Goal: Transaction & Acquisition: Purchase product/service

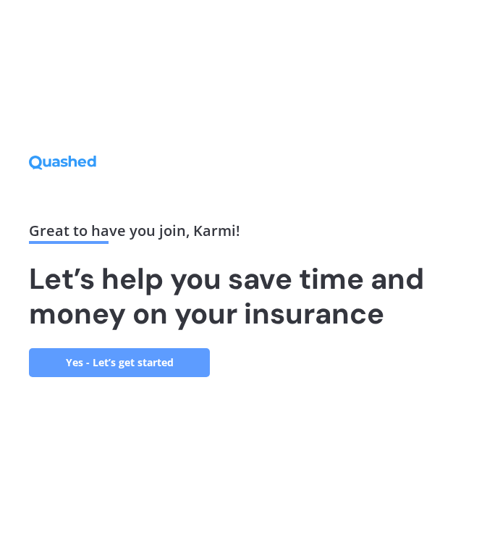
click at [189, 364] on link "Yes - Let’s get started" at bounding box center [119, 362] width 181 height 29
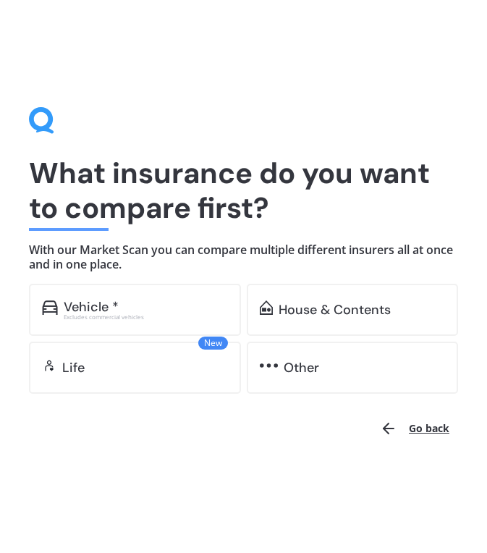
click at [200, 310] on div "Vehicle *" at bounding box center [146, 306] width 164 height 14
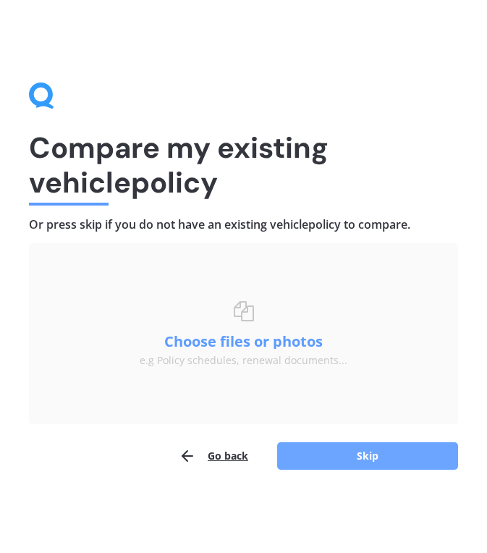
click at [362, 461] on button "Skip" at bounding box center [367, 455] width 181 height 27
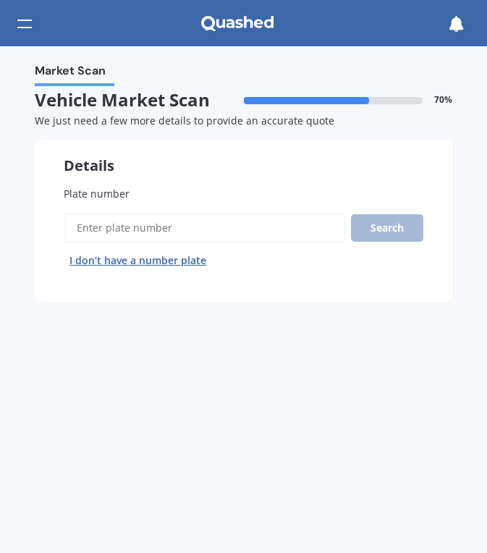
click at [226, 242] on input "Plate number" at bounding box center [204, 228] width 281 height 30
type input "CTY105"
click at [0, 0] on button "Next" at bounding box center [0, 0] width 0 height 0
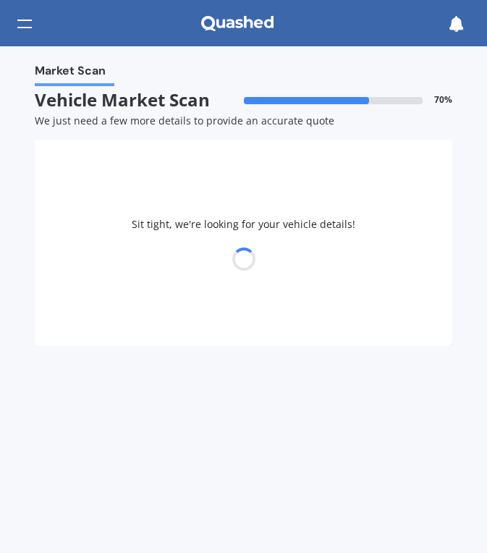
select select "MITSUBISHI"
select select "PAJERO"
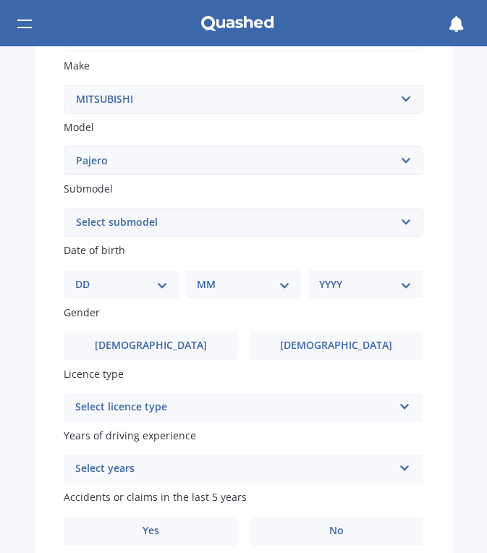
scroll to position [289, 0]
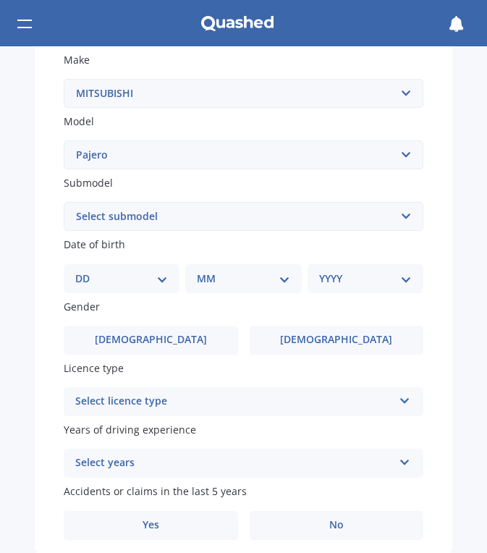
click at [151, 281] on select "DD 01 02 03 04 05 06 07 08 09 10 11 12 13 14 15 16 17 18 19 20 21 22 23 24 25 2…" at bounding box center [121, 279] width 93 height 16
select select "03"
click at [87, 271] on select "DD 01 02 03 04 05 06 07 08 09 10 11 12 13 14 15 16 17 18 19 20 21 22 23 24 25 2…" at bounding box center [121, 279] width 93 height 16
click at [229, 284] on select "MM 01 02 03 04 05 06 07 08 09 10 11 12" at bounding box center [246, 279] width 87 height 16
select select "02"
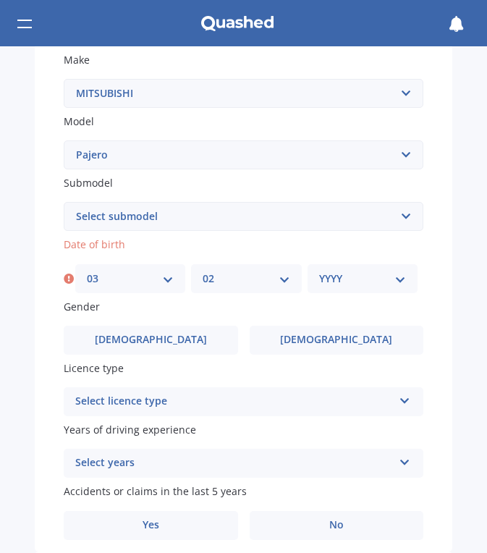
click at [203, 271] on select "MM 01 02 03 04 05 06 07 08 09 10 11 12" at bounding box center [246, 279] width 87 height 16
click at [340, 283] on select "YYYY 2025 2024 2023 2022 2021 2020 2019 2018 2017 2016 2015 2014 2013 2012 2011…" at bounding box center [362, 279] width 87 height 16
select select "2003"
click at [319, 271] on select "YYYY 2025 2024 2023 2022 2021 2020 2019 2018 2017 2016 2015 2014 2013 2012 2011…" at bounding box center [362, 279] width 87 height 16
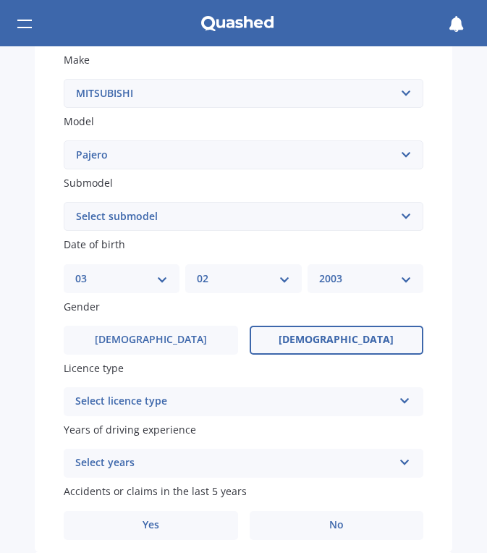
click at [285, 326] on label "Female" at bounding box center [337, 340] width 174 height 29
click at [0, 0] on input "Female" at bounding box center [0, 0] width 0 height 0
click at [237, 401] on div "Select licence type" at bounding box center [234, 401] width 318 height 17
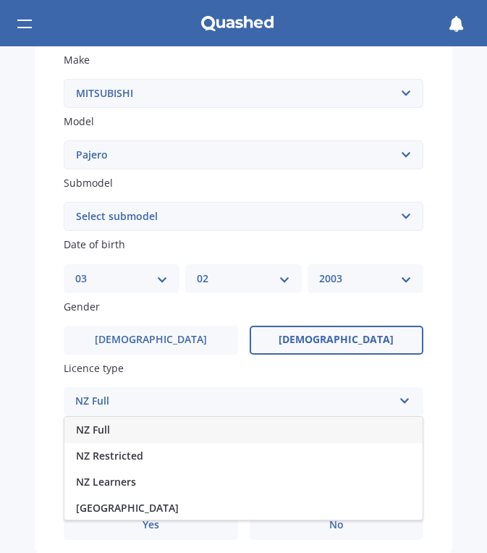
click at [187, 429] on div "NZ Full" at bounding box center [243, 430] width 358 height 26
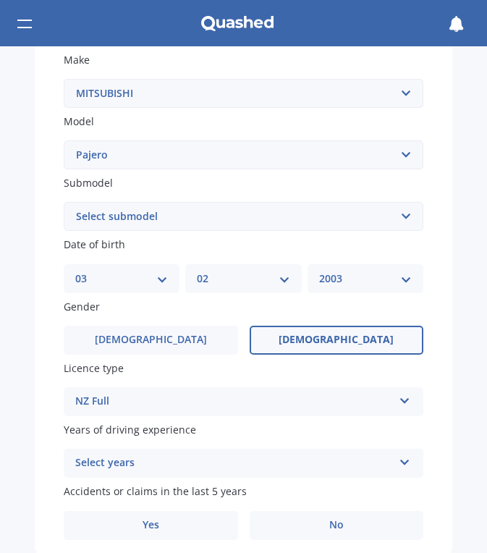
click at [183, 462] on div "Select years" at bounding box center [234, 462] width 318 height 17
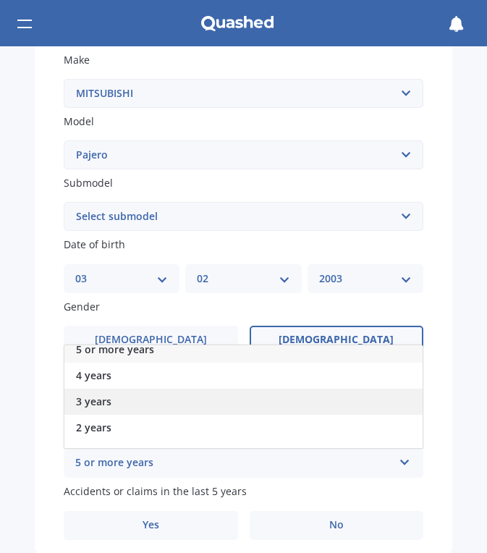
scroll to position [0, 0]
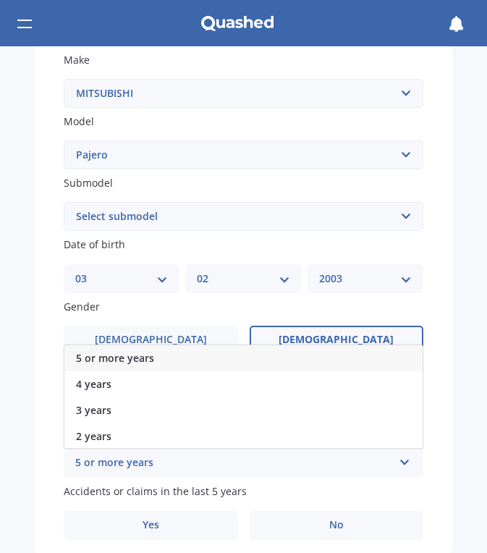
click at [192, 363] on div "5 or more years" at bounding box center [243, 358] width 358 height 26
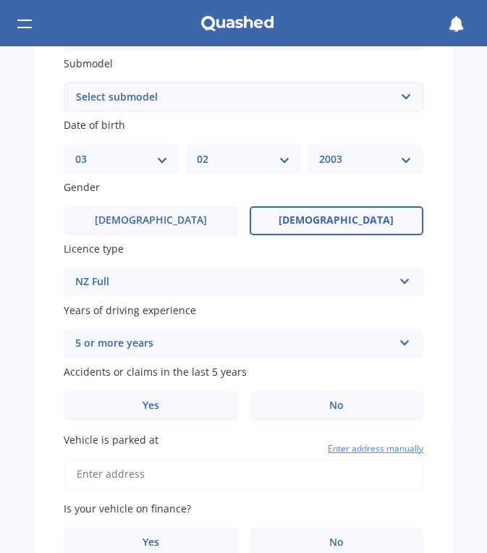
scroll to position [434, 0]
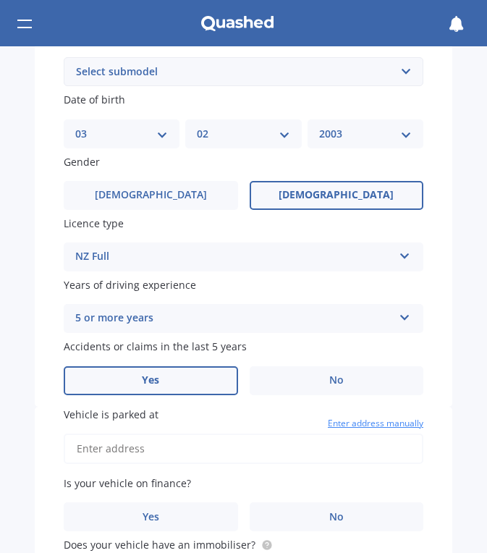
click at [192, 375] on label "Yes" at bounding box center [151, 380] width 174 height 29
click at [0, 0] on input "Yes" at bounding box center [0, 0] width 0 height 0
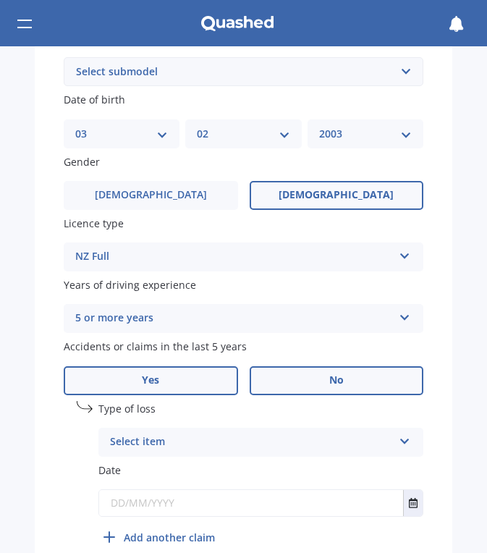
click at [273, 388] on label "No" at bounding box center [337, 380] width 174 height 29
click at [0, 0] on input "No" at bounding box center [0, 0] width 0 height 0
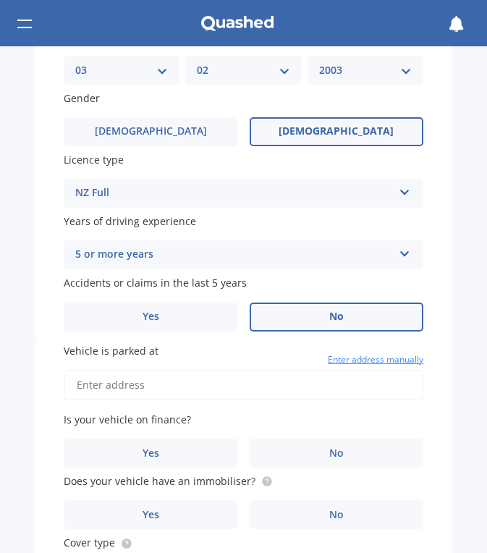
scroll to position [579, 0]
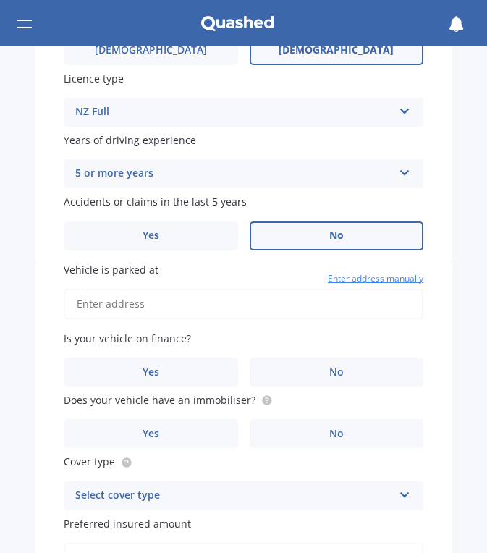
click at [237, 312] on input "Vehicle is parked at" at bounding box center [243, 304] width 359 height 30
type input "874A Mount Eden Road, Three Kings, Auckland 1024"
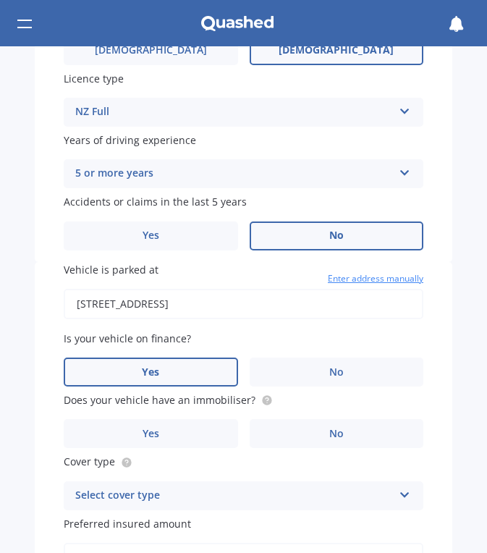
click at [213, 365] on label "Yes" at bounding box center [151, 371] width 174 height 29
click at [0, 0] on input "Yes" at bounding box center [0, 0] width 0 height 0
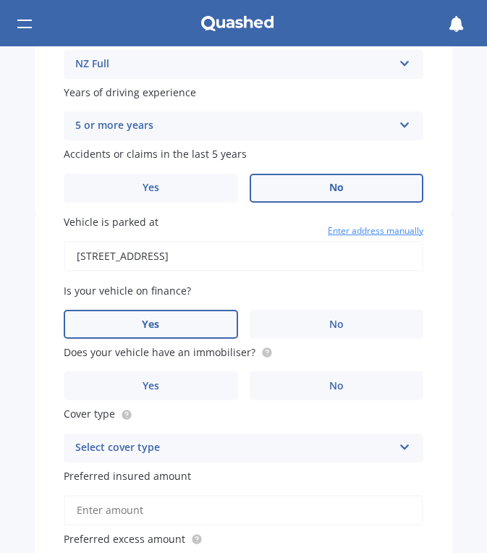
scroll to position [651, 0]
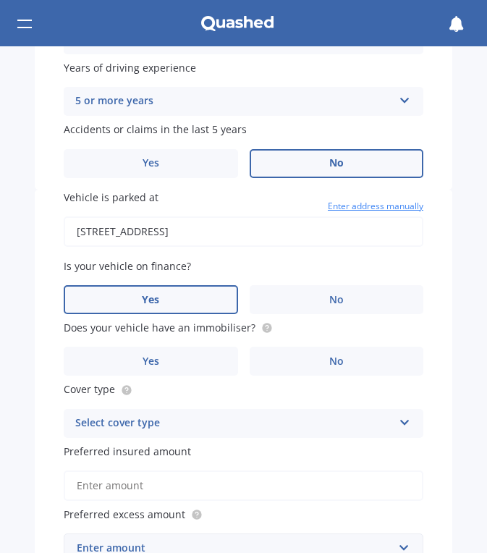
click at [240, 328] on span "Does your vehicle have an immobiliser?" at bounding box center [160, 327] width 192 height 14
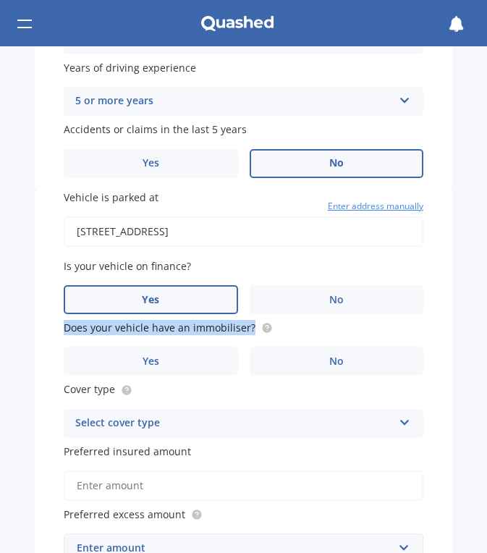
click at [240, 328] on span "Does your vehicle have an immobiliser?" at bounding box center [160, 327] width 192 height 14
copy div "Does your vehicle have an immobiliser?"
